Goal: Task Accomplishment & Management: Complete application form

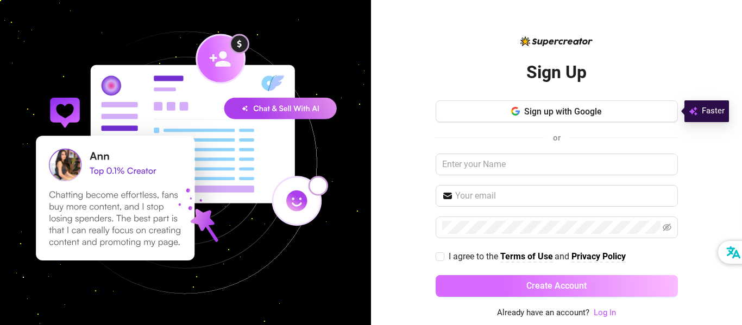
click at [519, 283] on button "Create Account" at bounding box center [556, 286] width 242 height 22
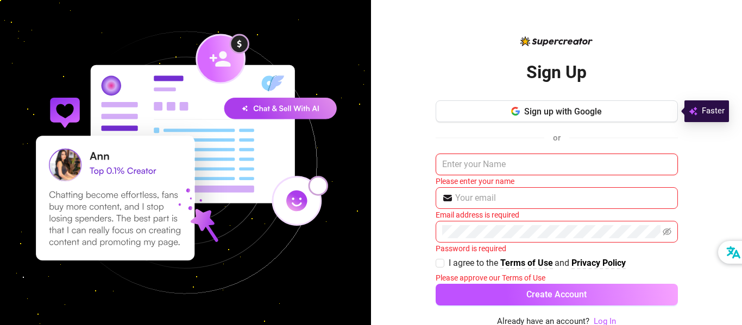
click at [460, 168] on input "text" at bounding box center [556, 165] width 242 height 22
click at [404, 147] on div "Sign Up Sign up with Google or Please enter your name Email address is required…" at bounding box center [556, 162] width 371 height 325
click at [462, 165] on input "text" at bounding box center [556, 165] width 242 height 22
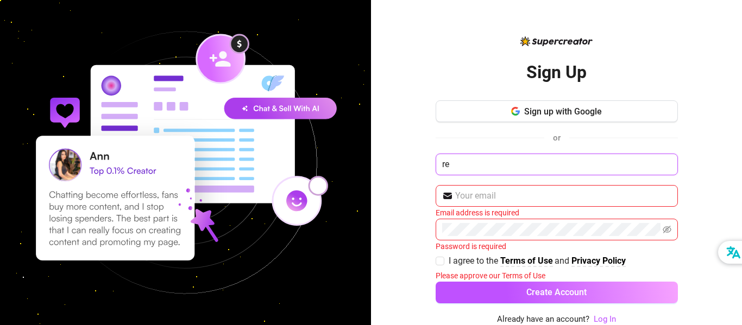
type input "r"
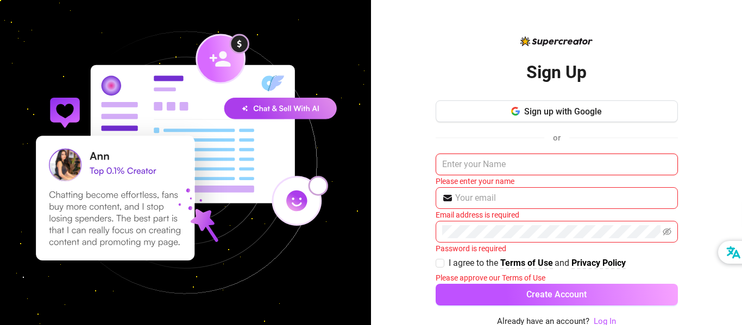
paste input "LunaLoveXO"
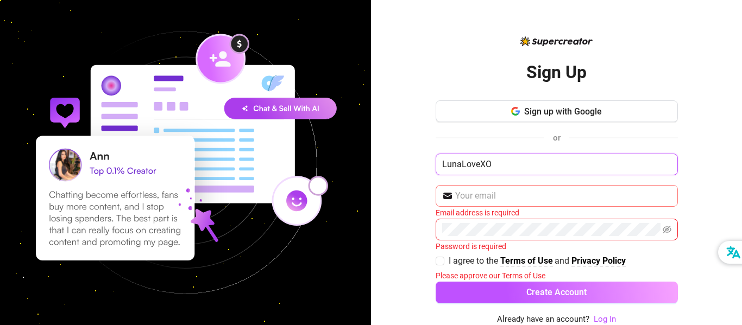
type input "LunaLoveXO"
click at [471, 198] on input "text" at bounding box center [563, 195] width 216 height 13
type input "[EMAIL_ADDRESS][DOMAIN_NAME]"
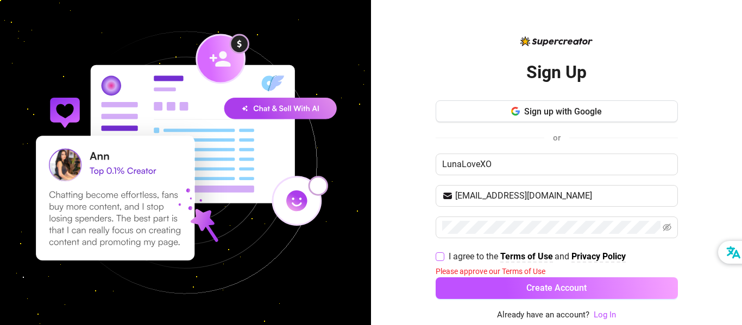
click at [435, 261] on label "I agree to the Terms of Use and Privacy Policy" at bounding box center [532, 257] width 194 height 14
click at [435, 260] on input "I agree to the Terms of Use and Privacy Policy" at bounding box center [439, 256] width 8 height 8
checkbox input "true"
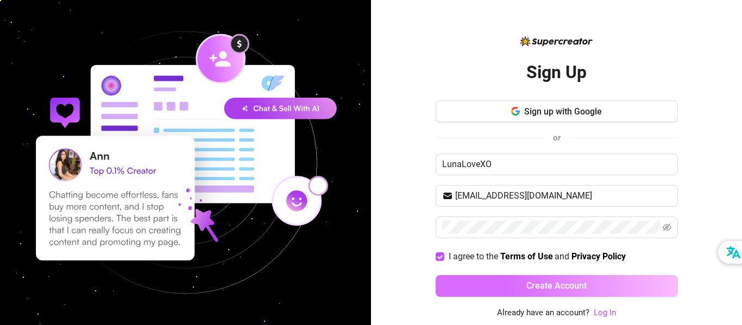
click at [533, 282] on span "Create Account" at bounding box center [556, 286] width 60 height 10
